Goal: Information Seeking & Learning: Check status

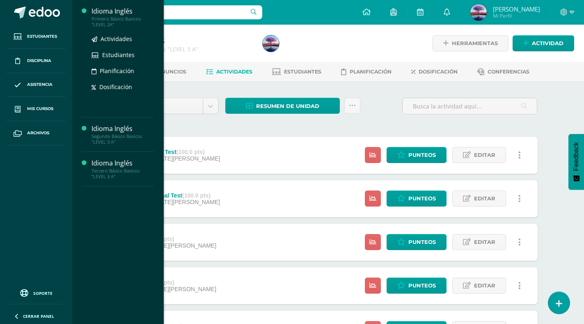
click at [104, 21] on div "Primero Básico Basicos "LEVEL 2A"" at bounding box center [123, 21] width 62 height 11
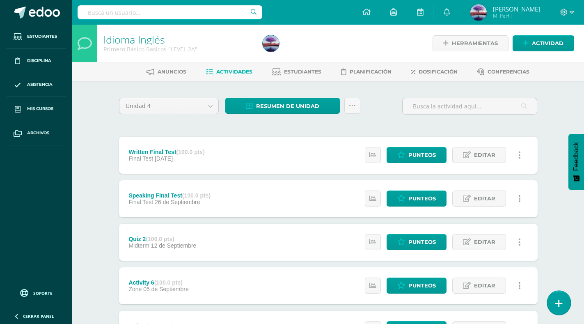
click at [558, 301] on icon at bounding box center [558, 303] width 7 height 9
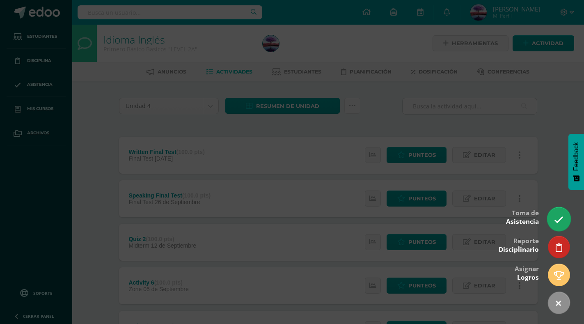
click at [555, 218] on icon at bounding box center [558, 219] width 9 height 9
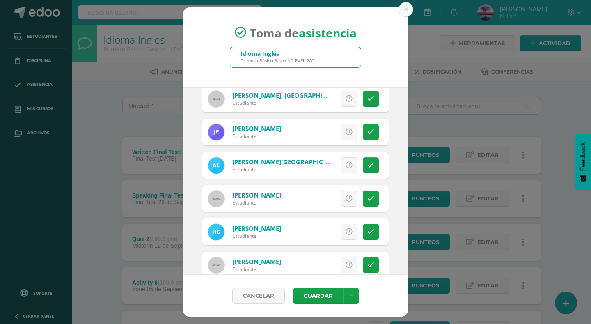
scroll to position [246, 0]
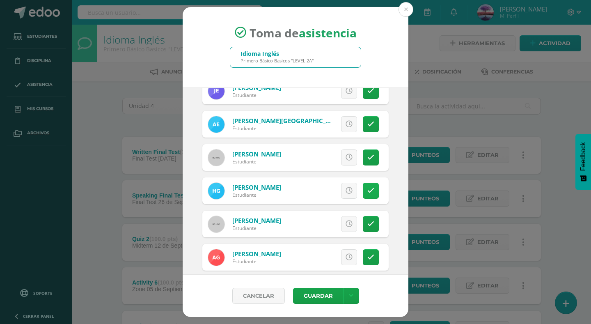
click at [363, 192] on link at bounding box center [371, 191] width 16 height 16
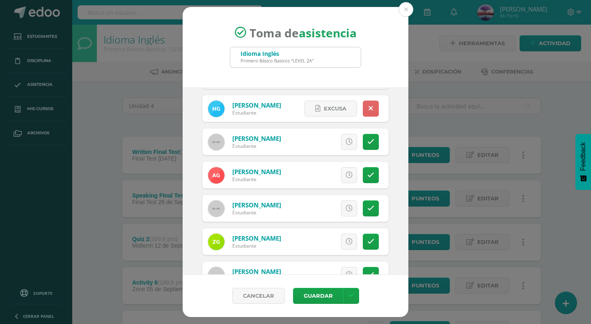
scroll to position [369, 0]
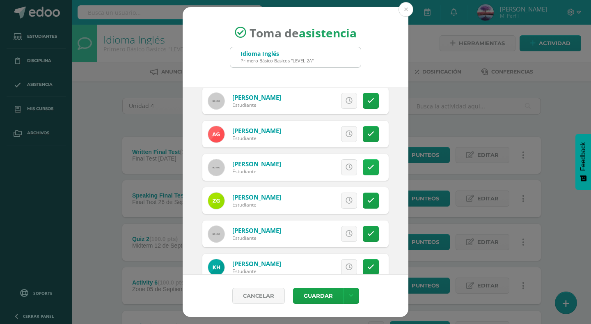
click at [363, 166] on link at bounding box center [371, 167] width 16 height 16
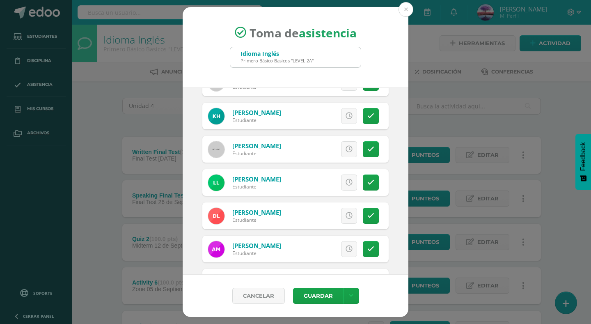
scroll to position [533, 0]
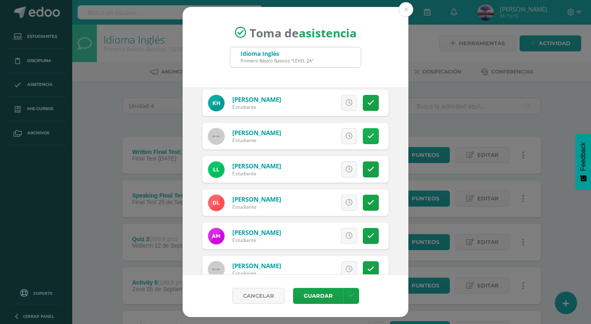
click at [367, 138] on icon at bounding box center [370, 136] width 7 height 7
click at [363, 200] on link at bounding box center [371, 203] width 16 height 16
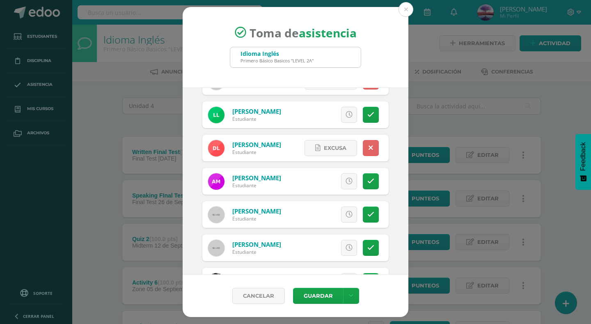
scroll to position [616, 0]
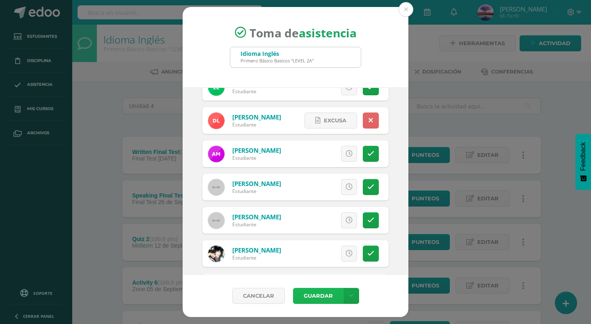
click at [318, 295] on button "Guardar" at bounding box center [318, 296] width 50 height 16
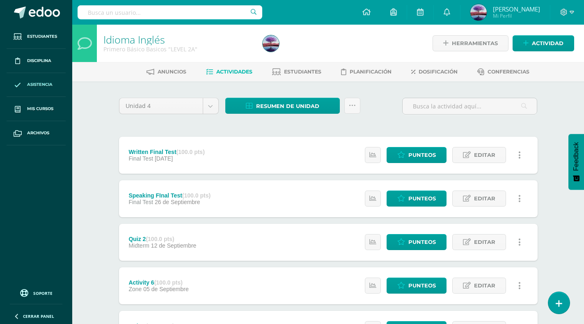
click at [42, 79] on link "Asistencia" at bounding box center [36, 85] width 59 height 24
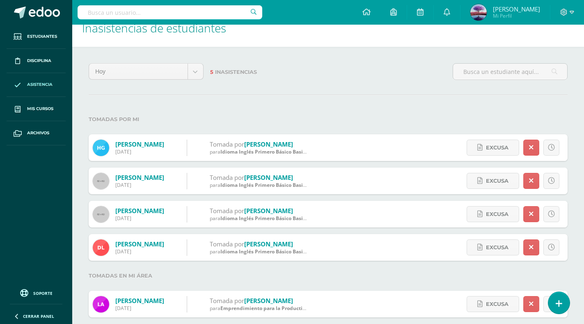
scroll to position [25, 0]
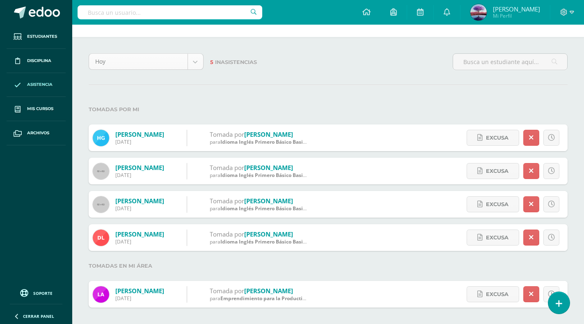
click at [199, 62] on body "Estudiantes Disciplina Asistencia Mis cursos Archivos Soporte Centro de ayuda Ú…" at bounding box center [292, 149] width 584 height 349
select select "week"
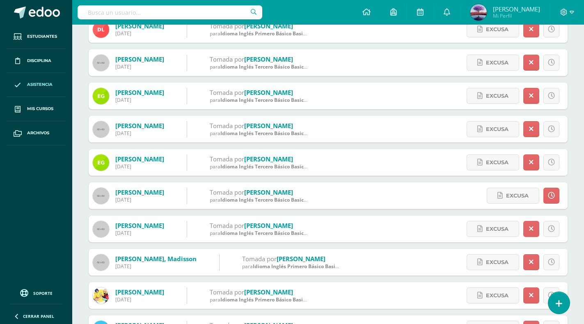
scroll to position [246, 0]
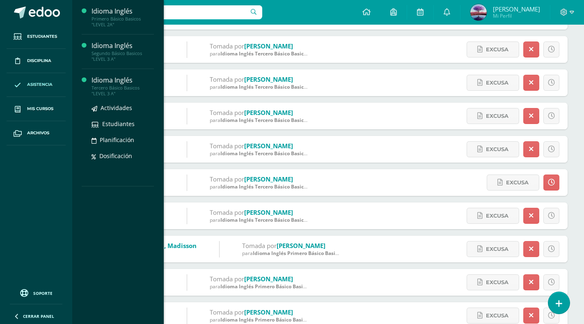
click at [110, 83] on div "Idioma Inglés" at bounding box center [123, 80] width 62 height 9
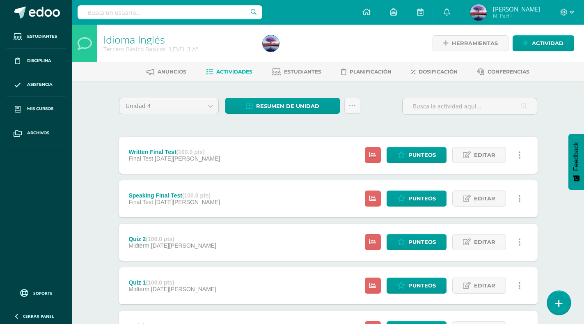
click at [558, 295] on link at bounding box center [558, 303] width 23 height 24
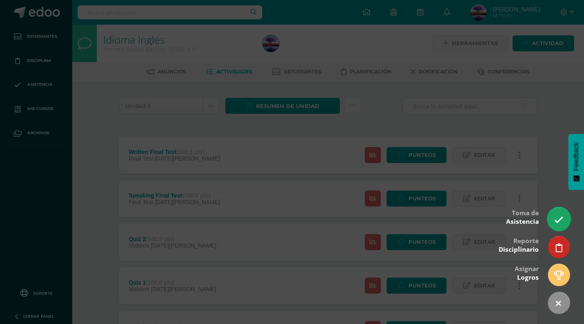
click at [562, 214] on link at bounding box center [558, 219] width 23 height 24
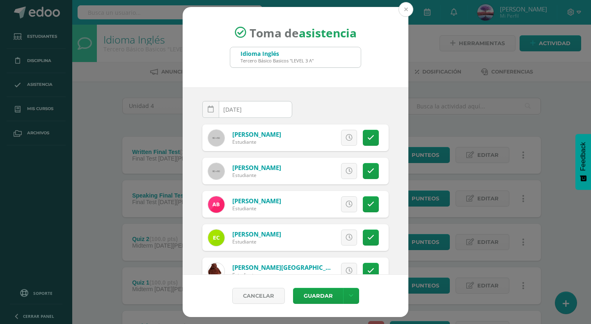
click at [409, 7] on button at bounding box center [405, 9] width 15 height 15
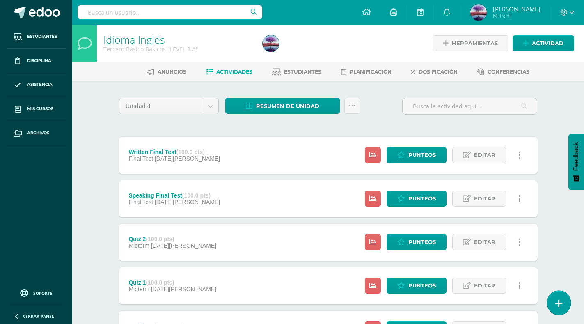
click at [558, 303] on icon at bounding box center [558, 303] width 7 height 9
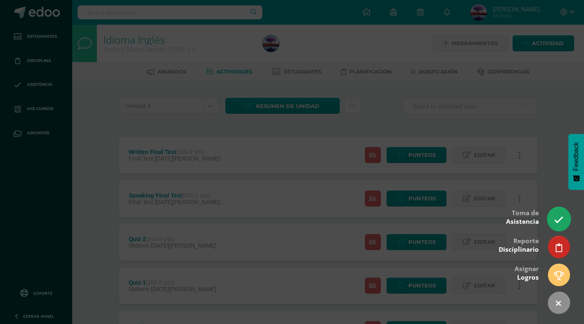
click at [559, 222] on icon at bounding box center [558, 219] width 9 height 9
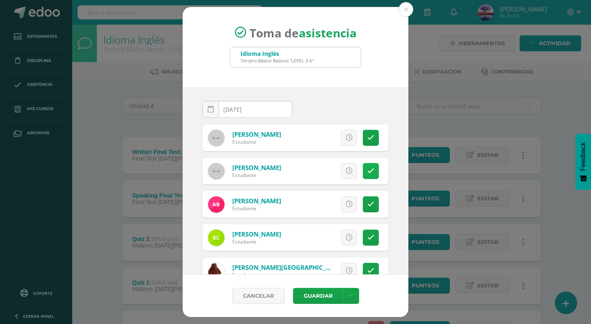
click at [367, 170] on icon at bounding box center [370, 170] width 7 height 7
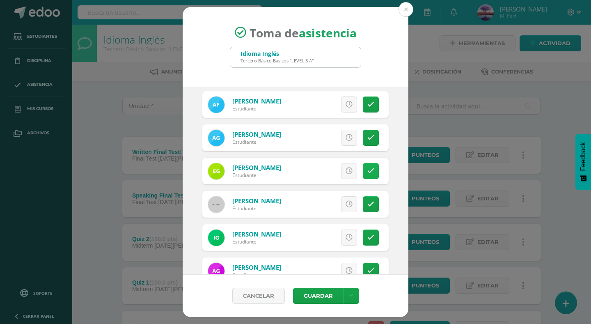
scroll to position [246, 0]
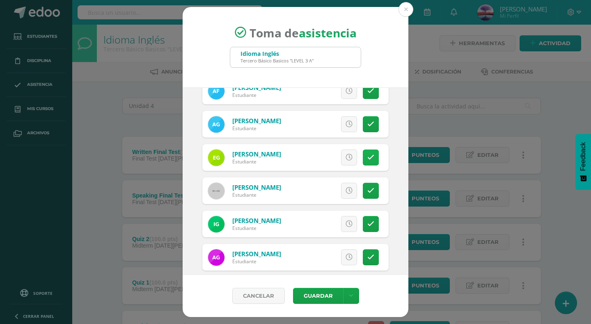
click at [367, 160] on icon at bounding box center [370, 157] width 7 height 7
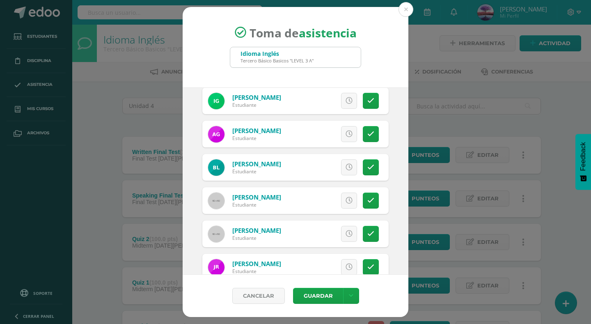
scroll to position [389, 0]
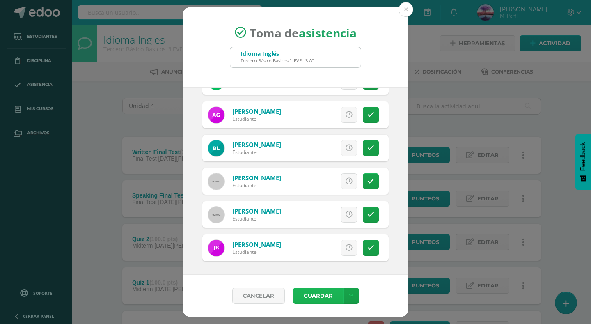
click at [325, 296] on button "Guardar" at bounding box center [318, 296] width 50 height 16
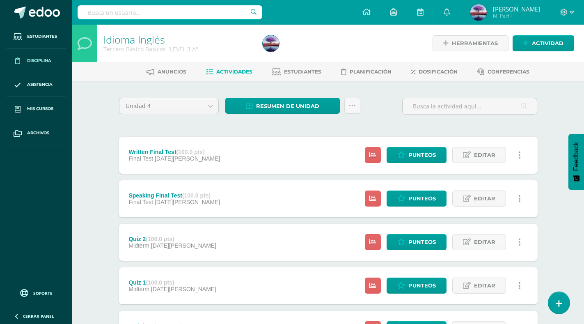
click at [37, 64] on link "Disciplina" at bounding box center [36, 61] width 59 height 24
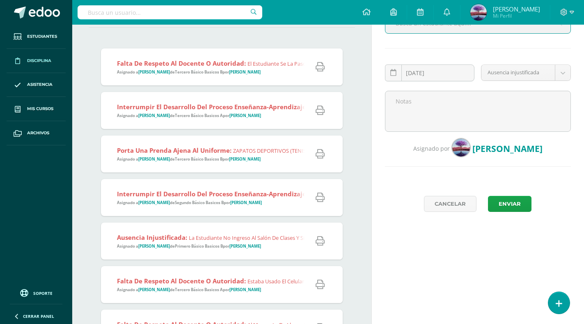
scroll to position [123, 0]
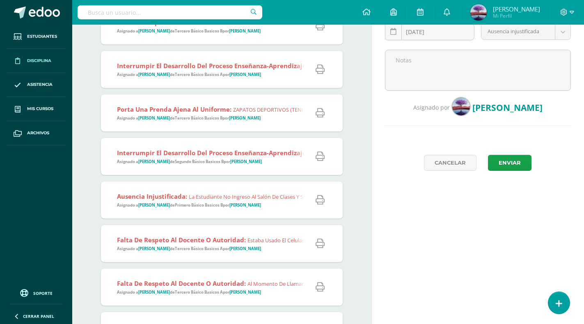
click at [202, 80] on div "Interrumpir el desarrollo del proceso enseñanza-aprendizaje: El estudiante no t…" at bounding box center [342, 69] width 483 height 37
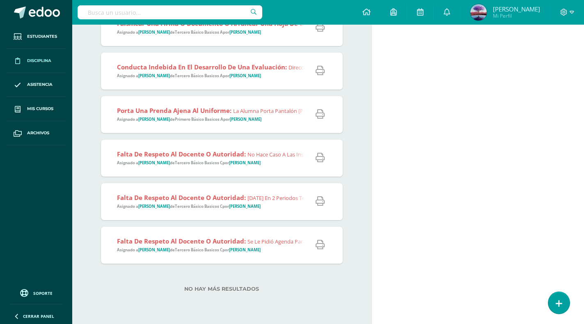
scroll to position [470, 0]
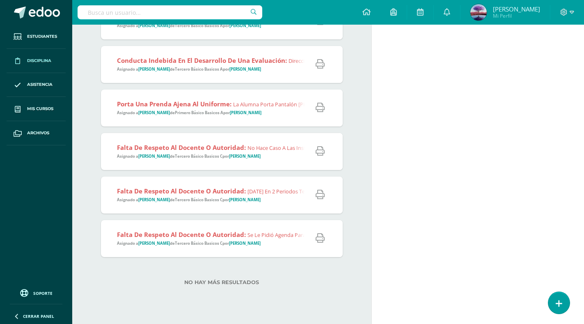
click at [200, 159] on span "Falta de respeto al docente o autoridad: No hace caso a las instrucciones dadas…" at bounding box center [428, 151] width 623 height 16
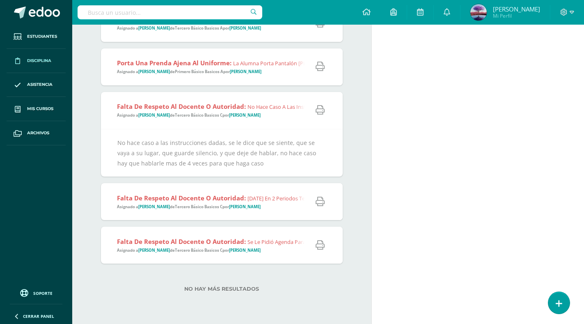
scroll to position [518, 0]
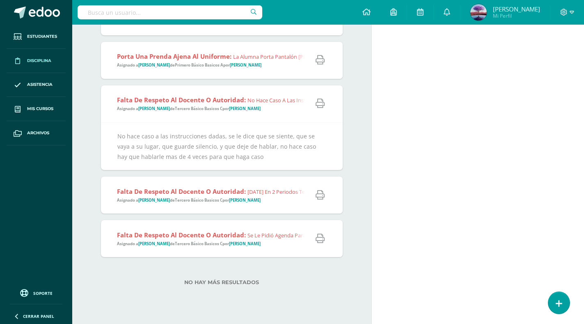
click at [193, 208] on div "Falta de respeto al docente o autoridad: Hoy en 2 periodos tenían que trabajar …" at bounding box center [434, 194] width 666 height 37
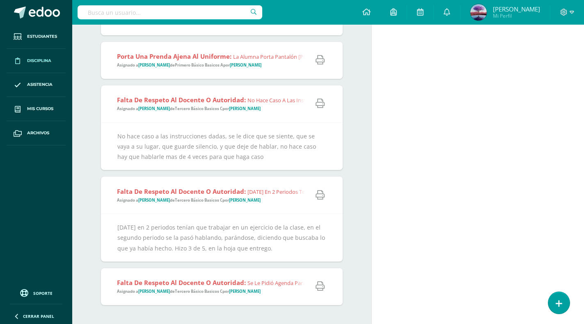
click at [202, 302] on div "Falta de respeto al docente o autoridad: Se le pidió agenda para reportar su co…" at bounding box center [378, 286] width 554 height 37
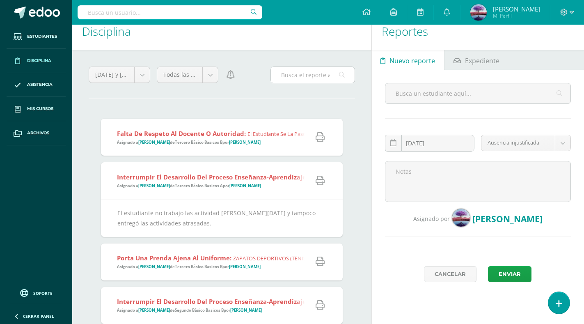
scroll to position [0, 0]
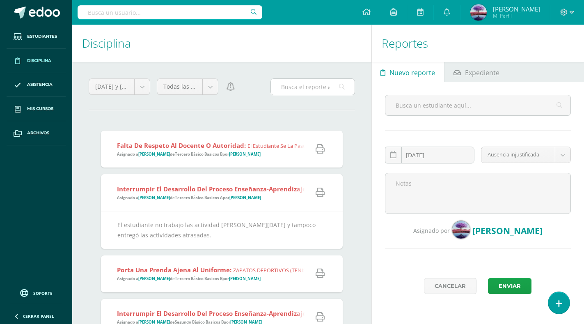
click at [314, 86] on input "text" at bounding box center [313, 87] width 84 height 16
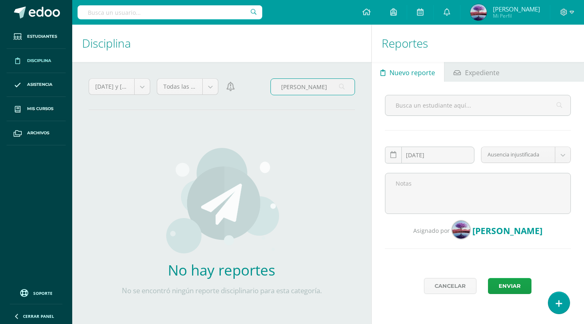
drag, startPoint x: 287, startPoint y: 90, endPoint x: 298, endPoint y: 86, distance: 12.0
click at [298, 86] on input "Aaron fuentes" at bounding box center [313, 87] width 84 height 16
click at [325, 83] on input "Aaron fuentes" at bounding box center [313, 87] width 84 height 16
click at [303, 85] on input "Aaron fuentes" at bounding box center [313, 87] width 84 height 16
click at [321, 85] on input "Aaron Fuentes" at bounding box center [313, 87] width 84 height 16
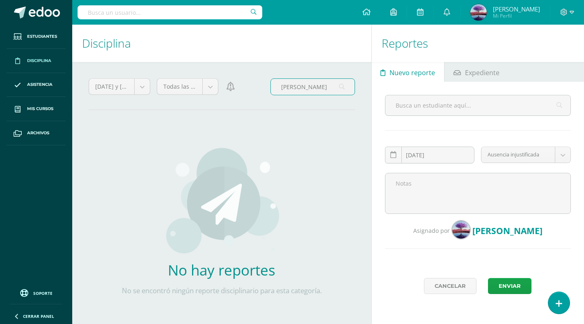
click at [295, 85] on input "[PERSON_NAME]" at bounding box center [313, 87] width 84 height 16
click at [300, 87] on input "[PERSON_NAME]" at bounding box center [313, 87] width 84 height 16
click at [326, 87] on input "[PERSON_NAME]" at bounding box center [313, 87] width 84 height 16
type input "A"
type input "F"
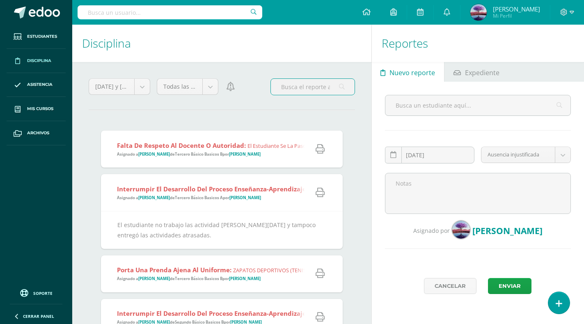
type input "f"
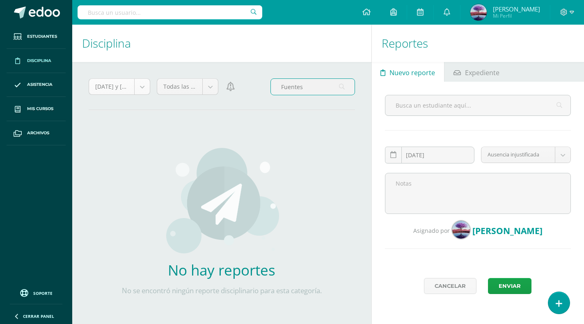
type input "Fuentes"
click at [137, 90] on body "Estudiantes Disciplina Asistencia Mis cursos Archivos Soporte Centro de ayuda Ú…" at bounding box center [292, 162] width 584 height 324
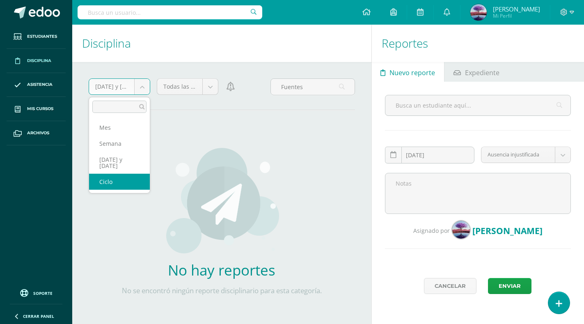
select select "cycle"
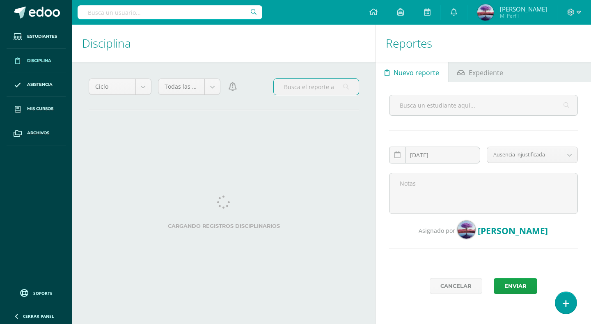
click at [304, 90] on input "text" at bounding box center [316, 87] width 85 height 16
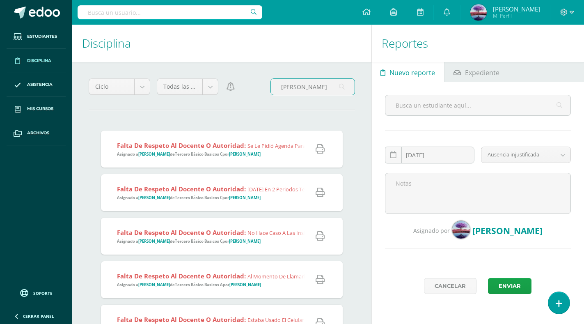
type input "Aaron fuentes"
click at [152, 11] on input "text" at bounding box center [170, 12] width 185 height 14
type input "aaron fuentes"
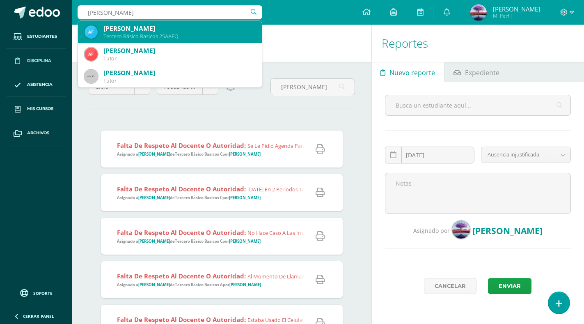
click at [174, 27] on div "Aaron Alesandro Fuentes Quevedo" at bounding box center [179, 28] width 152 height 9
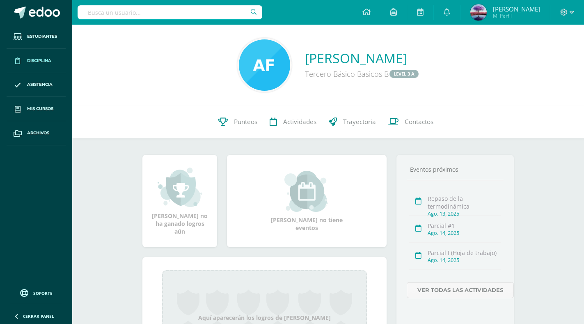
click at [39, 59] on span "Disciplina" at bounding box center [39, 60] width 24 height 7
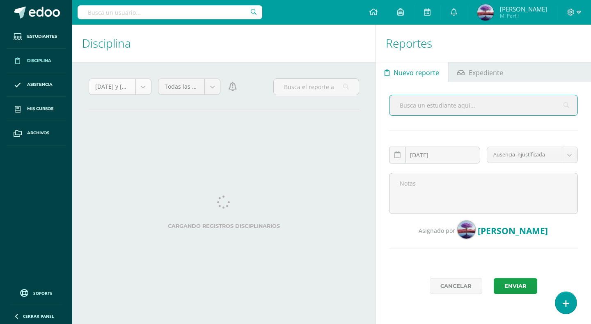
click at [142, 92] on body "Estudiantes Disciplina Asistencia Mis cursos Archivos Soporte Centro de ayuda Ú…" at bounding box center [295, 162] width 591 height 324
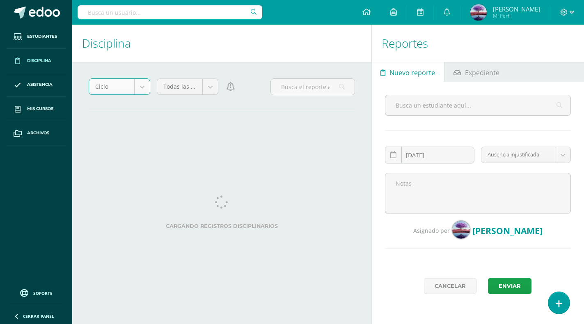
select select "cycle"
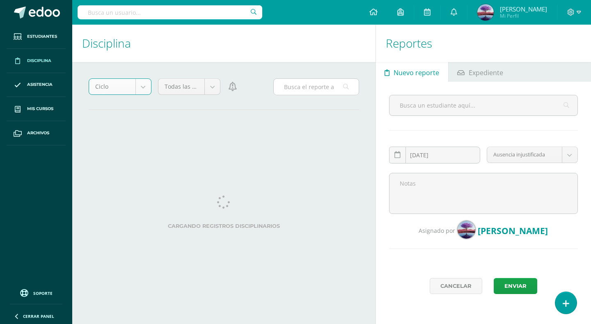
click at [309, 85] on input "text" at bounding box center [316, 87] width 85 height 16
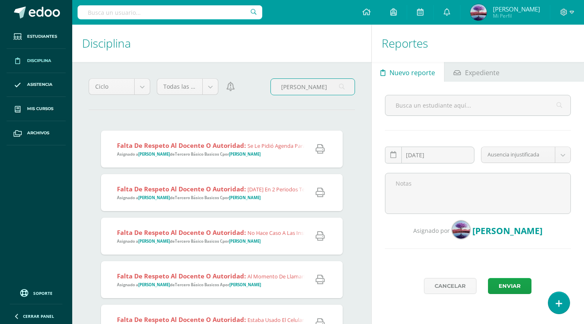
click at [282, 85] on input "[PERSON_NAME]" at bounding box center [313, 87] width 84 height 16
type input "[PERSON_NAME]"
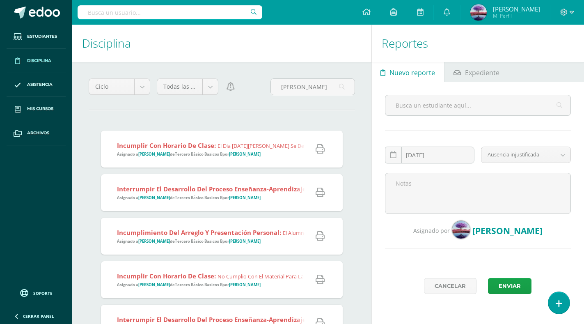
click at [199, 160] on div "Incumplir con horario de clase: El día [DATE][PERSON_NAME] se dejo una tarea en…" at bounding box center [342, 148] width 483 height 37
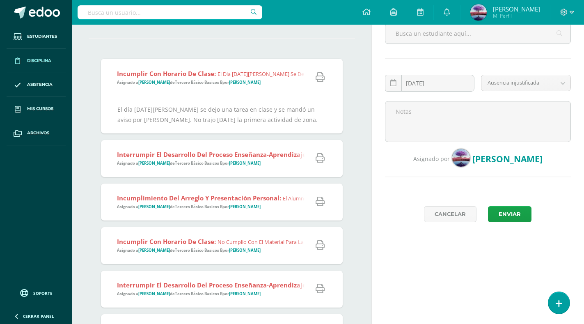
scroll to position [82, 0]
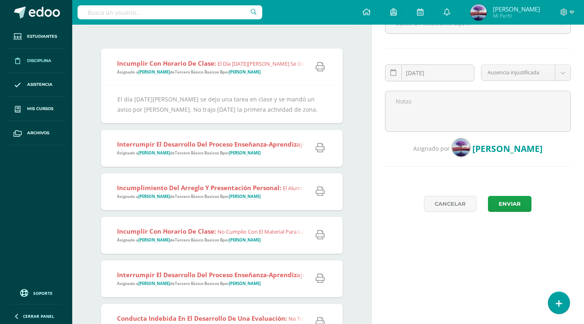
click at [197, 204] on div "Incumplimiento del arreglo y presentación personal: El alumno se presento con e…" at bounding box center [380, 191] width 558 height 37
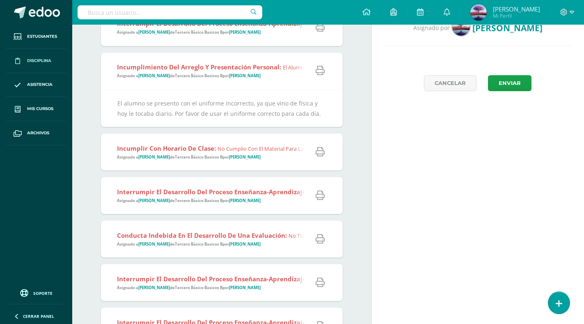
scroll to position [205, 0]
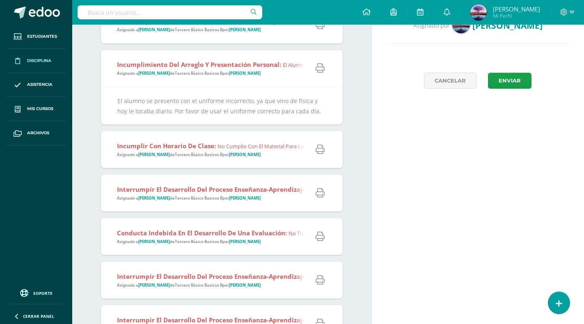
click at [197, 204] on div "Interrumpir el desarrollo del proceso enseñanza-aprendizaje: NO entrega activid…" at bounding box center [239, 192] width 277 height 37
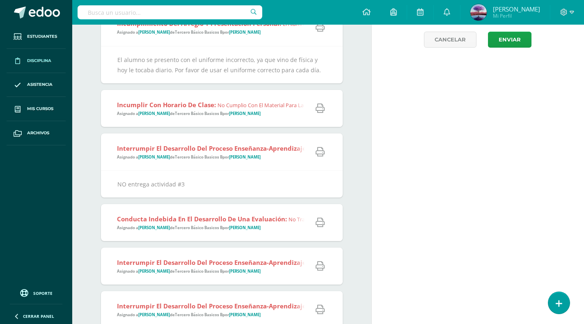
scroll to position [361, 0]
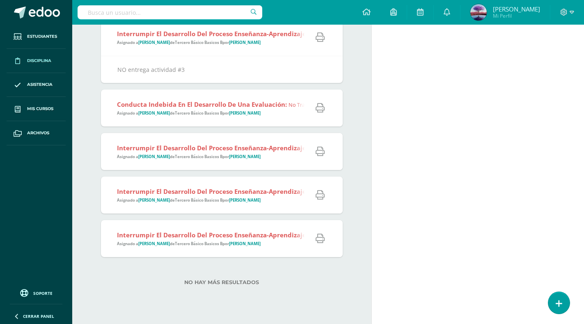
click at [199, 168] on div "Interrumpir el desarrollo del proceso enseñanza-aprendizaje: El alumno no reali…" at bounding box center [428, 151] width 654 height 37
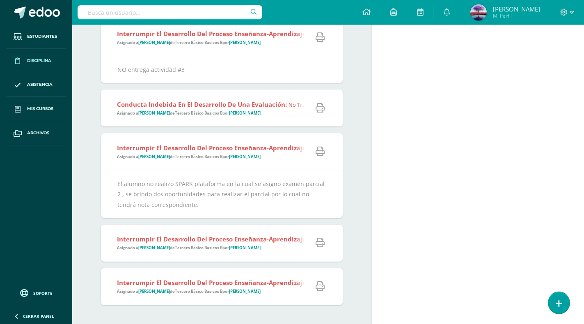
scroll to position [402, 0]
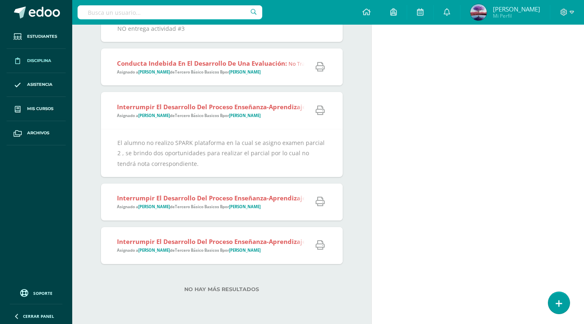
click at [270, 214] on div "Interrumpir el desarrollo del proceso enseñanza-aprendizaje: El alumno no reali…" at bounding box center [255, 201] width 309 height 37
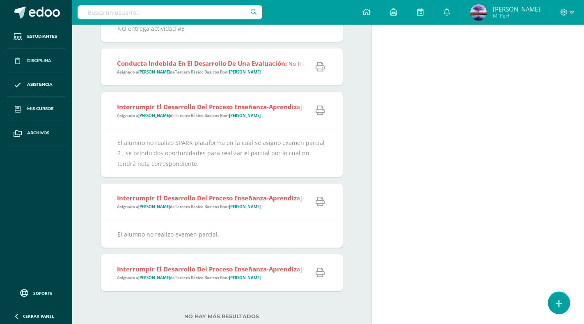
click at [225, 290] on div "Interrumpir el desarrollo del proceso enseñanza-aprendizaje: jugando a Tirar co…" at bounding box center [249, 272] width 297 height 37
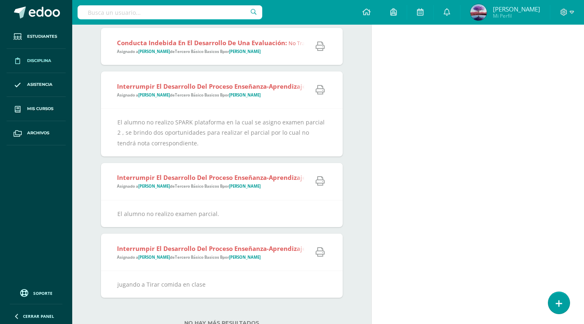
scroll to position [443, 0]
